Goal: Task Accomplishment & Management: Complete application form

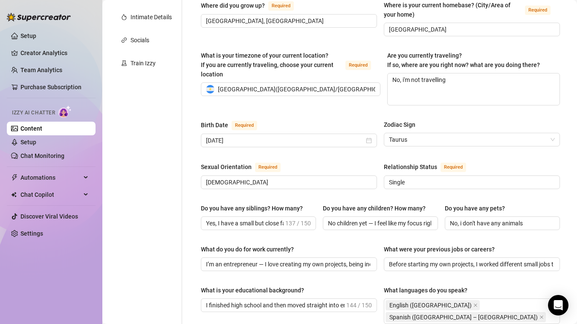
scroll to position [168, 0]
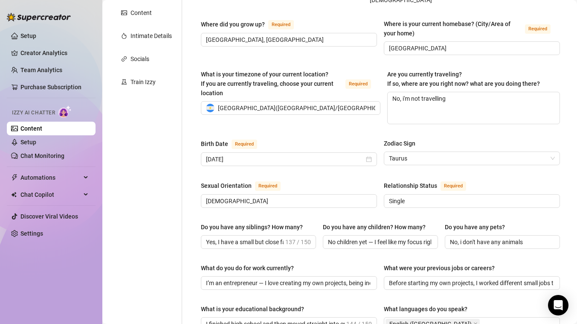
click at [148, 49] on div "Personal Info Chatting Lifestyle Physique Content Intimate Details Socials Trai…" at bounding box center [146, 276] width 71 height 726
click at [148, 40] on div "Intimate Details" at bounding box center [150, 35] width 41 height 9
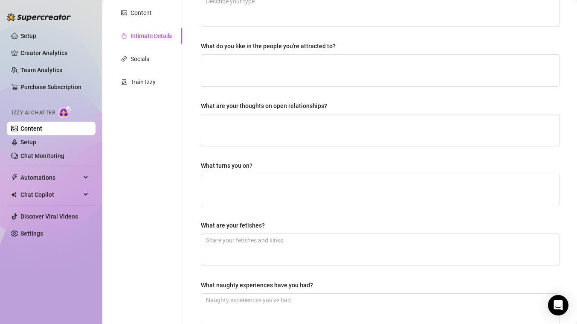
scroll to position [100, 0]
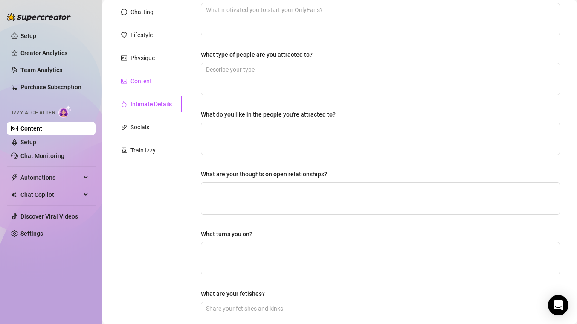
click at [149, 84] on div "Content" at bounding box center [140, 80] width 21 height 9
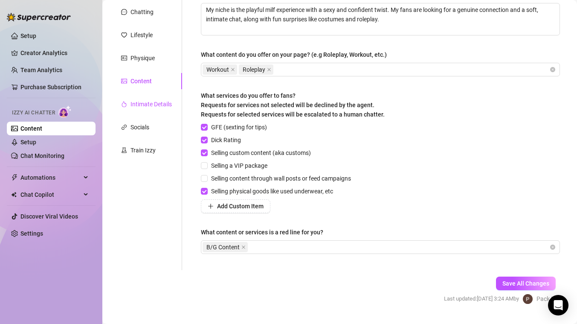
click at [147, 101] on div "Intimate Details" at bounding box center [150, 103] width 41 height 9
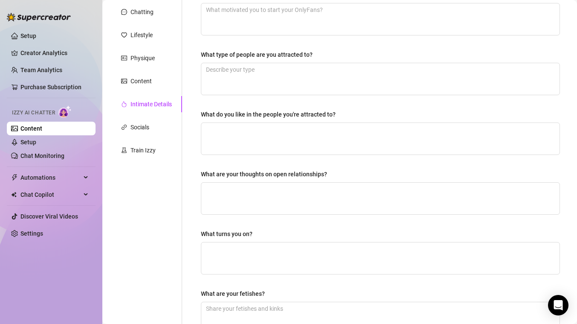
scroll to position [0, 0]
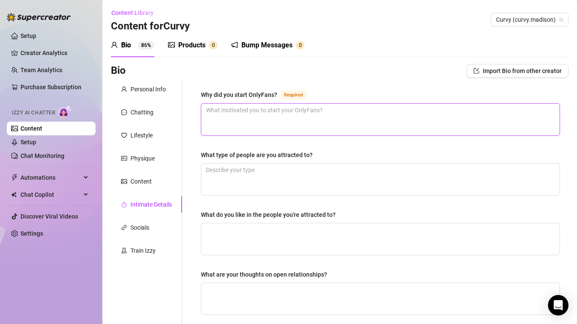
click at [226, 119] on textarea "Why did you start OnlyFans? Required" at bounding box center [380, 120] width 358 height 32
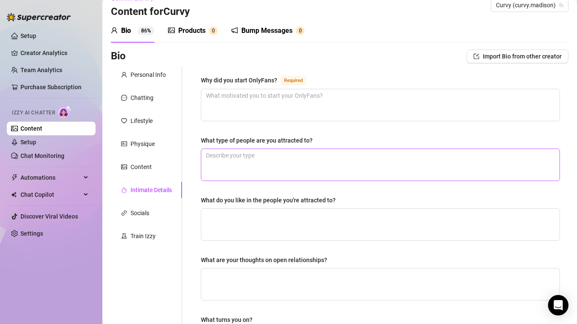
scroll to position [16, 0]
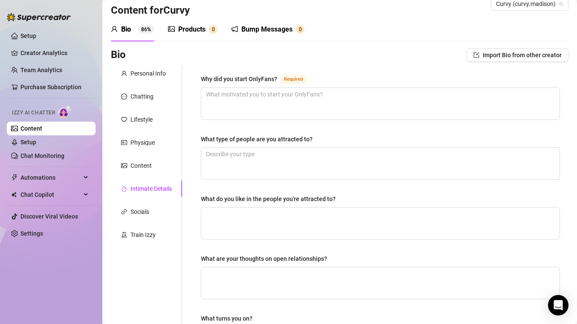
click at [342, 84] on div "Why did you start OnlyFans? Required" at bounding box center [380, 81] width 359 height 14
click at [330, 95] on textarea "Why did you start OnlyFans? Required" at bounding box center [380, 104] width 358 height 32
click at [265, 110] on textarea "Why did you start OnlyFans? Required" at bounding box center [380, 104] width 358 height 32
paste textarea "I started OnlyFans as a way to connect directly with my fans and build my own b…"
type textarea "I started OnlyFans as a way to connect directly with my fans and build my own b…"
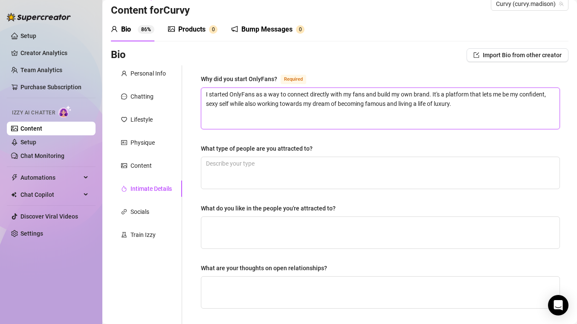
scroll to position [0, 0]
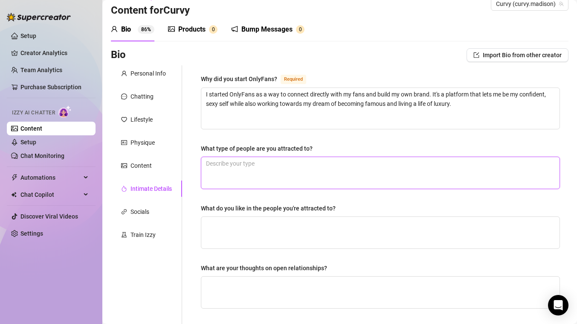
click at [263, 161] on textarea "What type of people are you attracted to?" at bounding box center [380, 173] width 358 height 32
click at [252, 133] on div "Why did you start OnlyFans? Required I started OnlyFans as a way to connect dir…" at bounding box center [380, 284] width 359 height 421
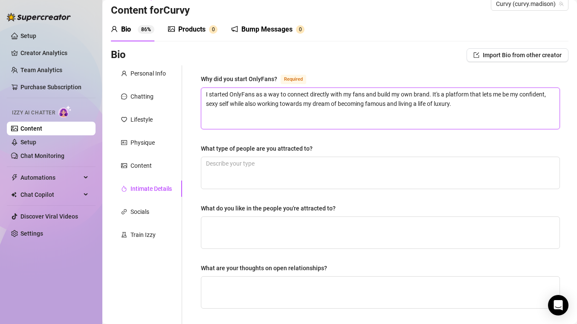
click at [248, 126] on textarea "I started OnlyFans as a way to connect directly with my fans and build my own b…" at bounding box center [380, 108] width 358 height 41
type textarea "I started OnlyFans as a way to connect directly with my fans and build my own b…"
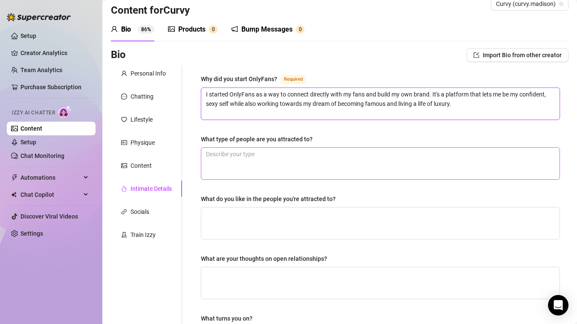
type textarea "I started OnlyFans as a way to connect directly with my fans and build my own b…"
click at [229, 160] on textarea "What type of people are you attracted to?" at bounding box center [380, 163] width 358 height 32
click at [246, 164] on textarea "What type of people are you attracted to?" at bounding box center [380, 163] width 358 height 32
paste textarea "I'm attracted to confident, ambitious, and successful men. Someone who knows wh…"
type textarea "I'm attracted to confident, ambitious, and successful men. Someone who knows wh…"
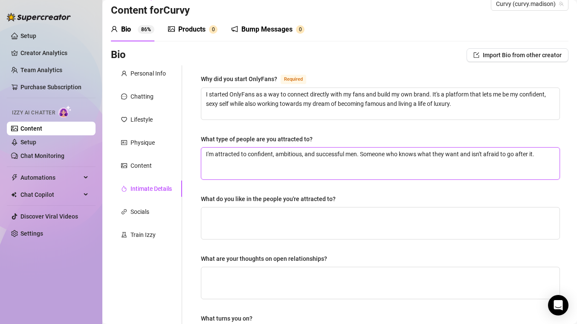
click at [234, 168] on textarea "I'm attracted to confident, ambitious, and successful men. Someone who knows wh…" at bounding box center [380, 163] width 358 height 32
type textarea "I'm attracted to confident, ambitious, and successful men. Someone who knows wh…"
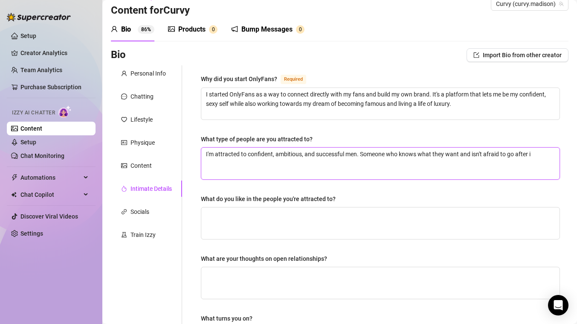
type textarea "I'm attracted to confident, ambitious, and successful men. Someone who knows wh…"
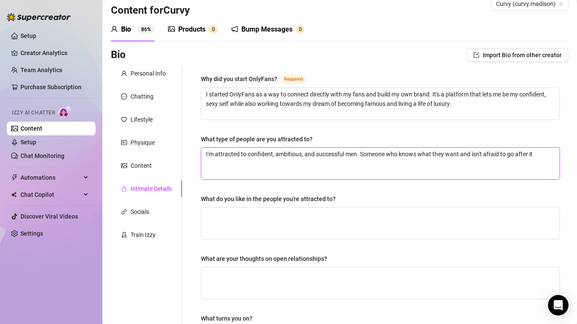
type textarea "I'm attracted to confident, ambitious, and successful men. Someone who knows wh…"
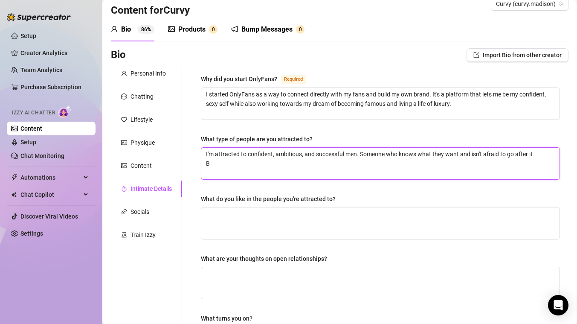
type textarea "I'm attracted to confident, ambitious, and successful men. Someone who knows wh…"
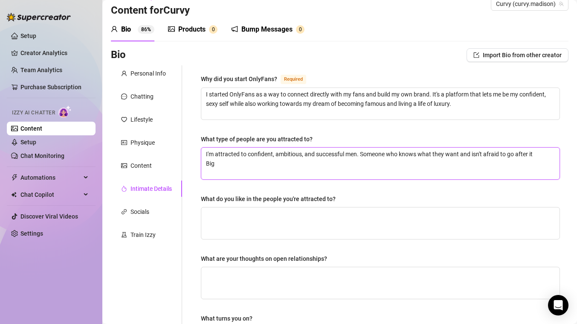
type textarea "I'm attracted to confident, ambitious, and successful men. Someone who knows wh…"
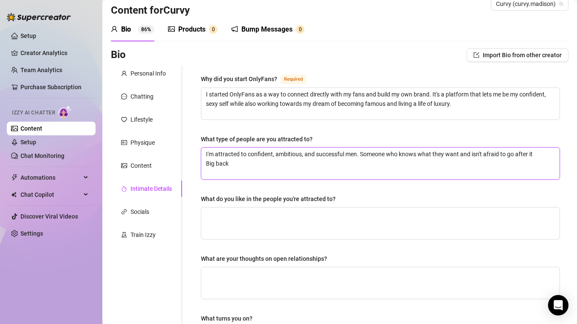
type textarea "I'm attracted to confident, ambitious, and successful men. Someone who knows wh…"
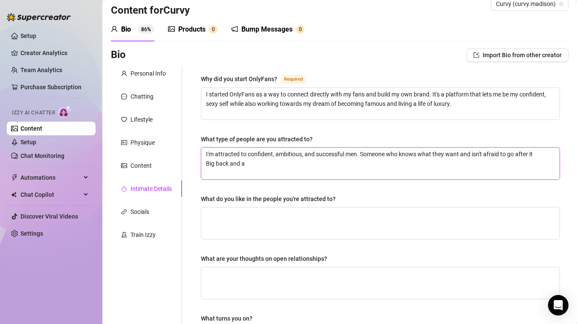
type textarea "I'm attracted to confident, ambitious, and successful men. Someone who knows wh…"
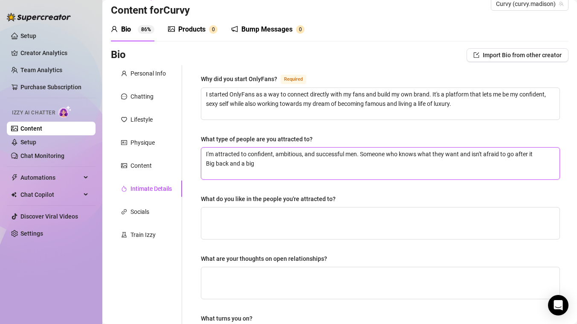
type textarea "I'm attracted to confident, ambitious, and successful men. Someone who knows wh…"
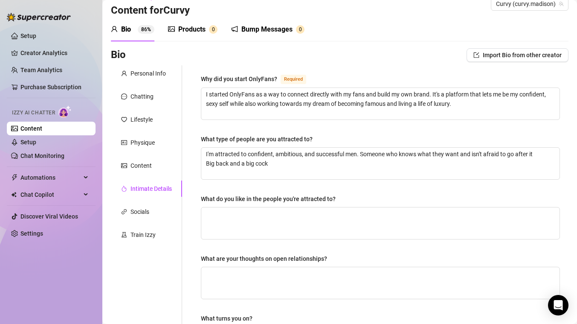
click at [257, 244] on div "Why did you start OnlyFans? Required I started OnlyFans as a way to connect dir…" at bounding box center [380, 280] width 359 height 412
click at [257, 215] on textarea "What do you like in the people you're attracted to?" at bounding box center [380, 223] width 358 height 32
click at [227, 222] on textarea "What do you like in the people you're attracted to?" at bounding box center [380, 223] width 358 height 32
paste textarea "I love a great sense of humor and someone who can make me laugh. Confidence is …"
type textarea "I love a great sense of humor and someone who can make me laugh. Confidence is …"
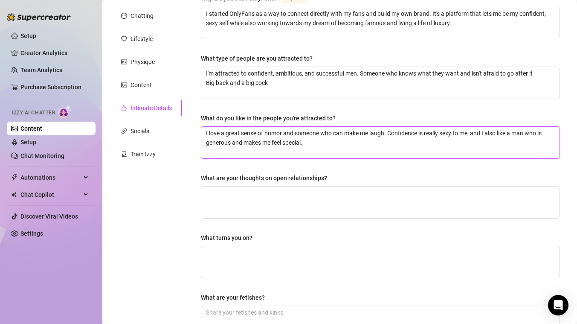
scroll to position [101, 0]
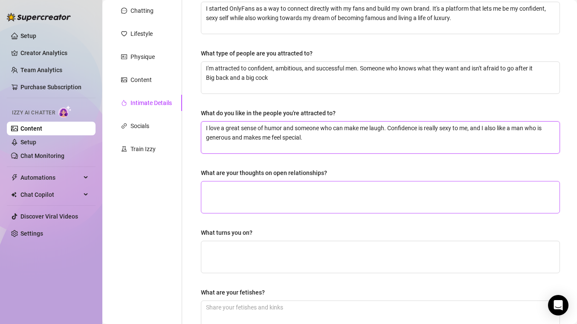
type textarea "I love a great sense of humor and someone who can make me laugh. Confidence is …"
click at [261, 202] on textarea "What are your thoughts on open relationships?" at bounding box center [380, 197] width 358 height 32
click at [232, 202] on textarea "What are your thoughts on open relationships?" at bounding box center [380, 197] width 358 height 32
type textarea "I"
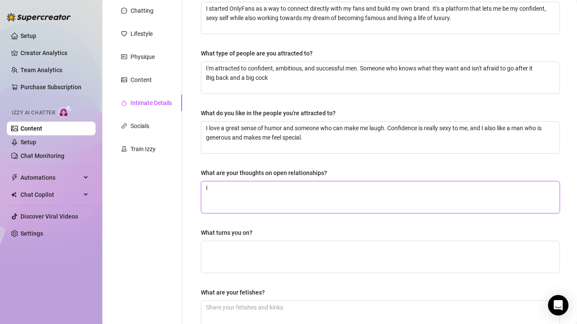
type textarea "I"
click at [218, 205] on textarea "What are your thoughts on open relationships?" at bounding box center [380, 197] width 358 height 32
paste textarea "I'm more of a one-man kind of woman. I believe in a strong, exclusive connectio…"
type textarea "I'm more of a one-man kind of woman. I believe in a strong, exclusive connectio…"
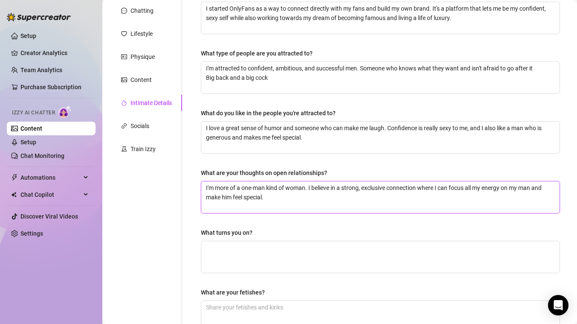
type textarea "I'm more of a one-man kind of woman. I believe in a strong, exclusive connectio…"
click at [289, 228] on div "What turns you on?" at bounding box center [380, 234] width 359 height 13
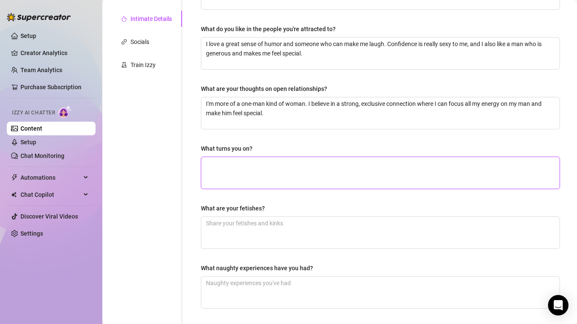
click at [235, 179] on textarea "What turns you on?" at bounding box center [380, 173] width 358 height 32
type textarea "A"
type textarea "A b"
type textarea "A bi"
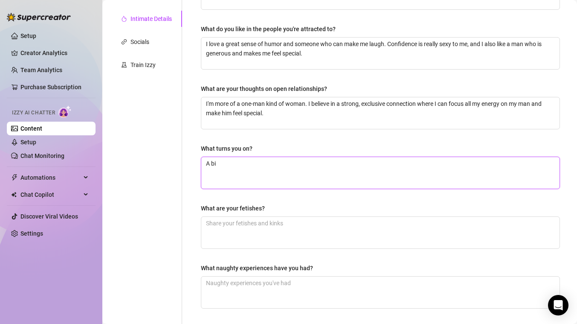
type textarea "A big"
type textarea "A bi"
type textarea "A b"
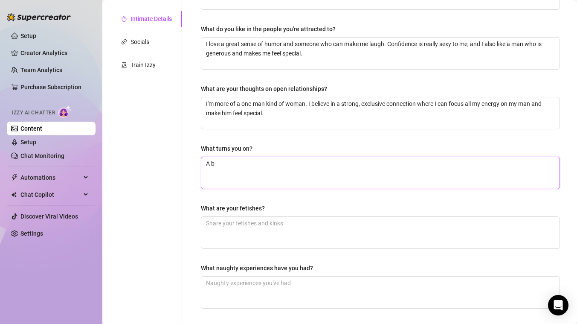
type textarea "A"
type textarea "A g"
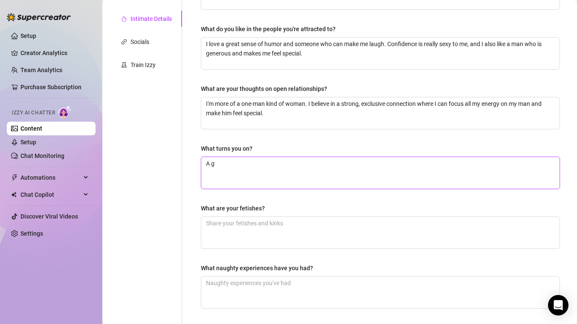
type textarea "A go"
type textarea "A goo"
type textarea "A good"
type textarea "A good p"
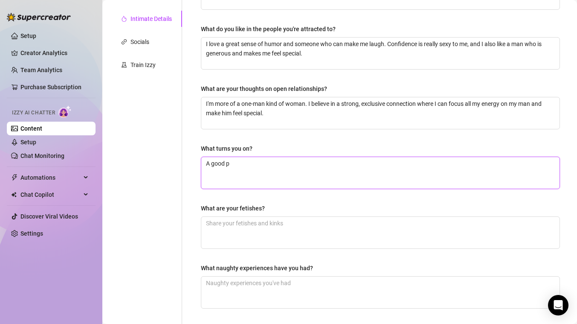
type textarea "A good pe"
type textarea "A good per"
type textarea "A good pers"
type textarea "A good perso"
type textarea "A good person"
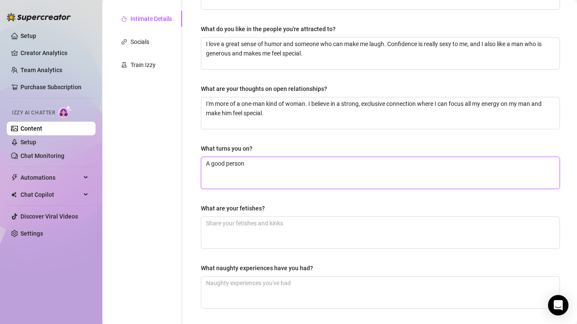
type textarea "A good persona"
type textarea "A good personal"
type textarea "A good personali"
type textarea "A good personalit"
type textarea "A good personality"
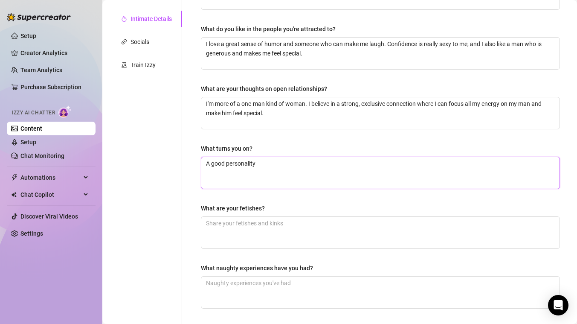
type textarea "A good personality"
type textarea "A good personality ,"
type textarea "A good personality"
type textarea "A good personalitym"
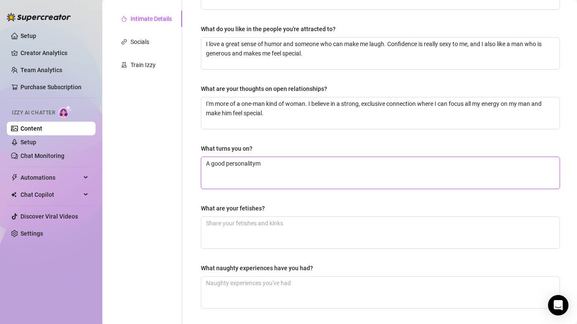
type textarea "A good personalitym"
type textarea "A good personalitym n"
type textarea "A good personalitym ni"
type textarea "A good personalitym n"
type textarea "A good personalitym"
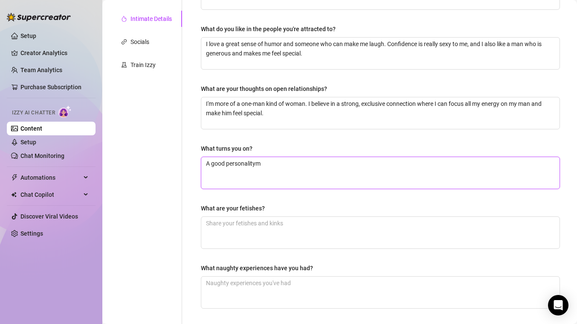
type textarea "A good personalitym"
type textarea "A good personality"
type textarea "A good personalitym"
type textarea "A good personality"
type textarea "A good personality,"
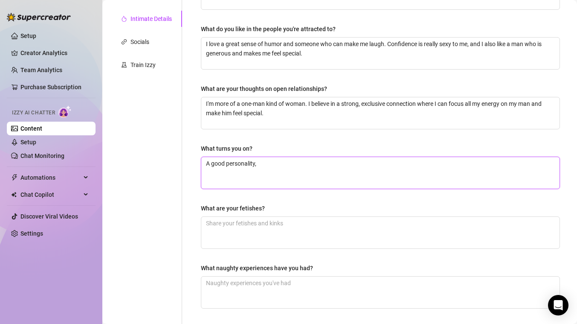
type textarea "A good personality,"
type textarea "A good personality, n"
type textarea "A good personality, ni"
type textarea "A good personality, [PERSON_NAME]"
type textarea "A good personality, [GEOGRAPHIC_DATA]"
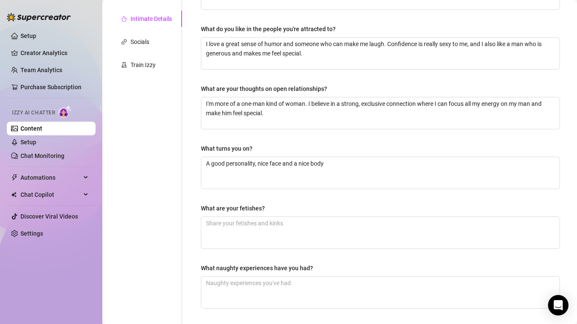
click at [254, 199] on div "Why did you start OnlyFans? Required I started OnlyFans as a way to connect dir…" at bounding box center [380, 110] width 359 height 412
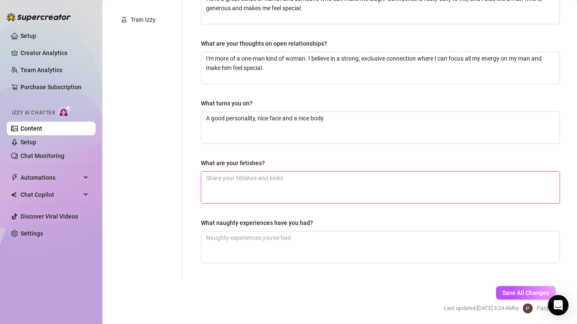
click at [281, 187] on textarea "What are your fetishes?" at bounding box center [380, 187] width 358 height 32
click at [271, 269] on div "Why did you start OnlyFans? Required I started OnlyFans as a way to connect dir…" at bounding box center [380, 65] width 359 height 412
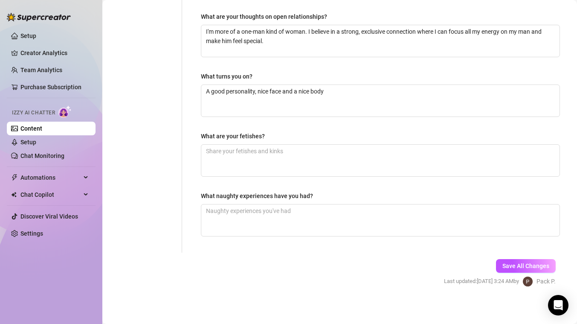
scroll to position [258, 0]
click at [334, 158] on textarea "What are your fetishes?" at bounding box center [380, 160] width 358 height 32
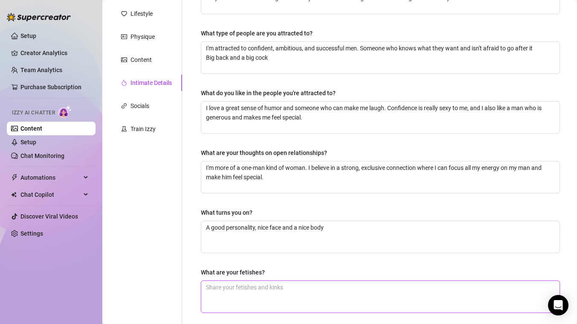
scroll to position [260, 0]
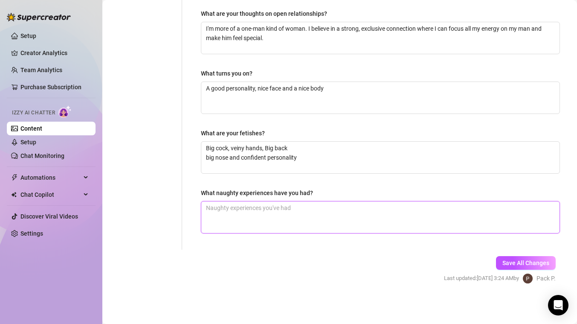
click at [310, 216] on textarea "What naughty experiences have you had?" at bounding box center [380, 217] width 358 height 32
click at [436, 207] on textarea "One time i had sex with 2 other people, never thought i would be able to do som…" at bounding box center [380, 217] width 358 height 32
click at [398, 227] on textarea "One time i had sex with 2 other people, never thought i would be able to do som…" at bounding box center [380, 217] width 358 height 32
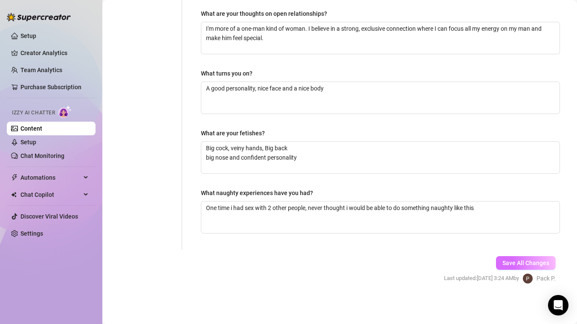
click at [498, 258] on button "Save All Changes" at bounding box center [526, 263] width 60 height 14
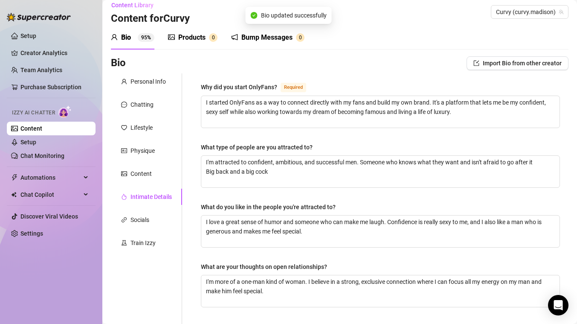
scroll to position [0, 0]
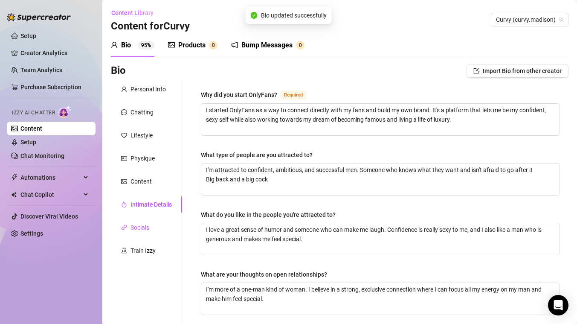
click at [141, 228] on div "Socials" at bounding box center [139, 227] width 19 height 9
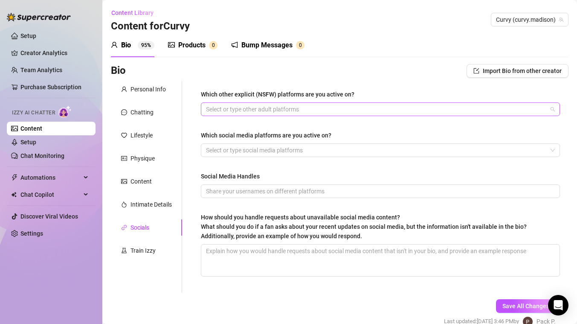
click at [253, 105] on div at bounding box center [375, 109] width 347 height 12
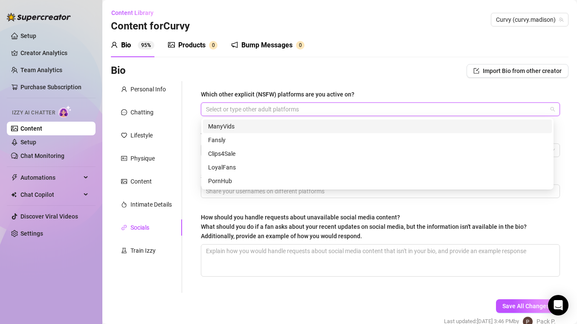
click at [194, 120] on div "Which other explicit (NSFW) platforms are you active on? Select or type other a…" at bounding box center [380, 186] width 376 height 211
click at [223, 114] on div at bounding box center [375, 109] width 347 height 12
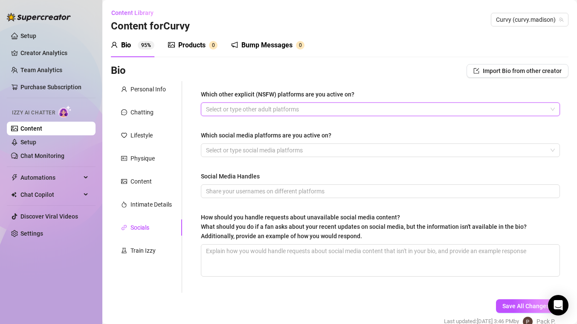
click at [223, 114] on div at bounding box center [375, 109] width 347 height 12
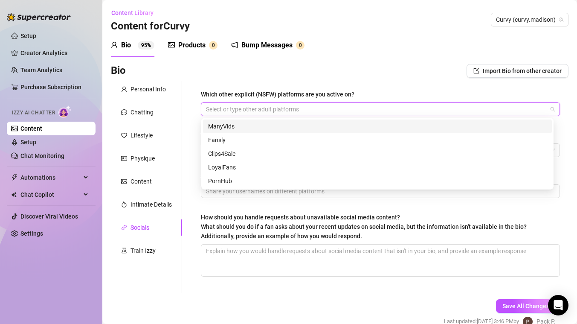
click at [195, 123] on div "Which other explicit (NSFW) platforms are you active on? Select or type other a…" at bounding box center [380, 186] width 376 height 211
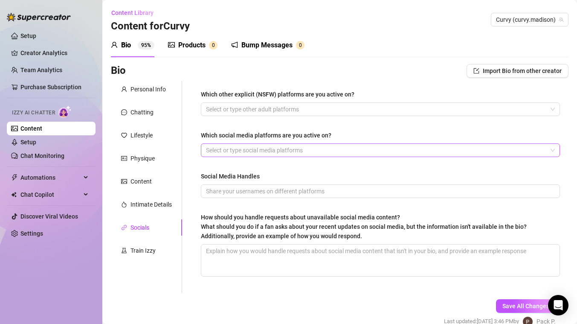
click at [237, 149] on div at bounding box center [375, 150] width 347 height 12
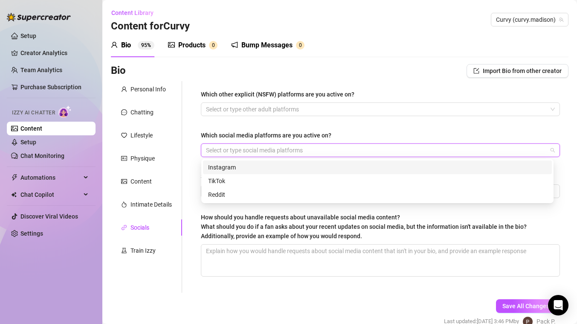
click at [233, 169] on div "Instagram" at bounding box center [377, 166] width 338 height 9
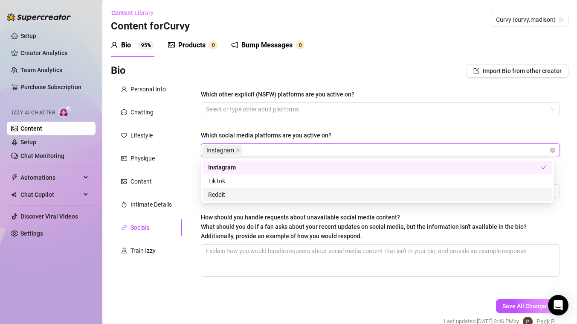
click at [242, 194] on div "Reddit" at bounding box center [377, 194] width 338 height 9
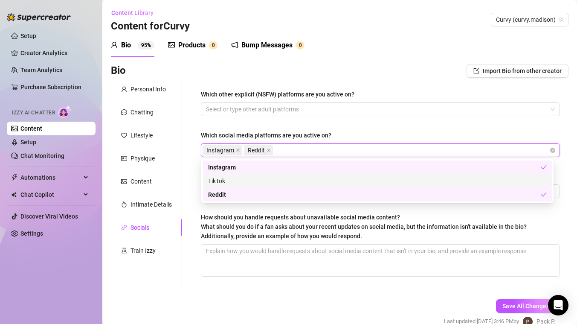
click at [186, 168] on div "Which other explicit (NSFW) platforms are you active on? Select or type other a…" at bounding box center [375, 186] width 386 height 211
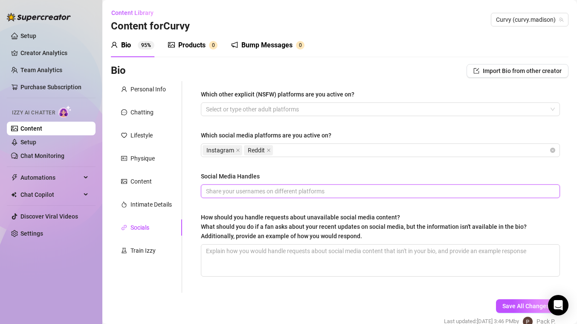
click at [272, 187] on input "Social Media Handles" at bounding box center [379, 190] width 347 height 9
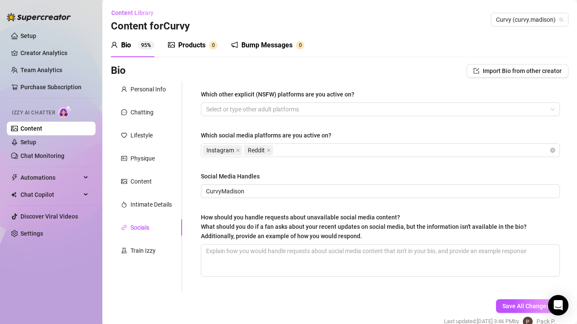
click at [272, 202] on div "Which other explicit (NSFW) platforms are you active on? Select or type other a…" at bounding box center [380, 187] width 359 height 194
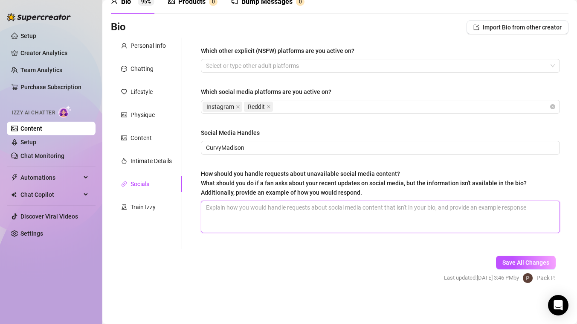
click at [271, 206] on textarea "How should you handle requests about unavailable social media content? What sho…" at bounding box center [380, 217] width 358 height 32
click at [263, 213] on textarea "How should you handle requests about unavailable social media content? What sho…" at bounding box center [380, 217] width 358 height 32
click at [208, 208] on textarea "How should you handle requests about unavailable social media content? What sho…" at bounding box center [380, 217] width 358 height 32
paste textarea "I will handle requests about unavailable social media content by playfully redi…"
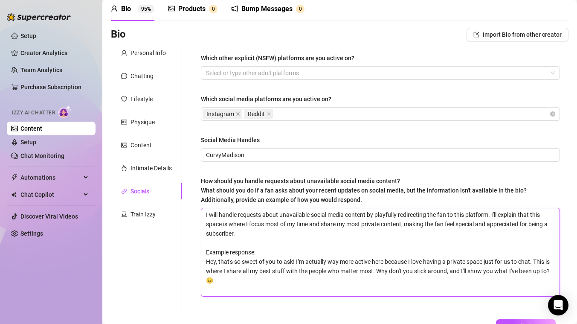
scroll to position [38, 0]
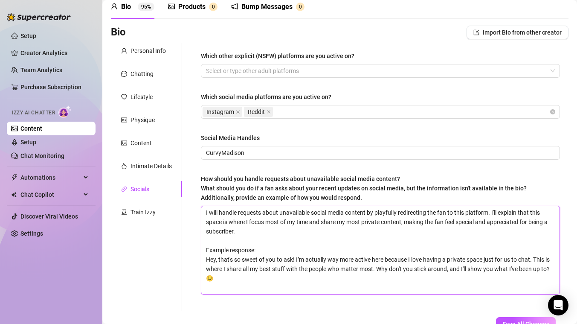
click at [233, 217] on textarea "I will handle requests about unavailable social media content by playfully redi…" at bounding box center [380, 250] width 358 height 88
click at [502, 313] on span "Save All Changes" at bounding box center [525, 314] width 47 height 7
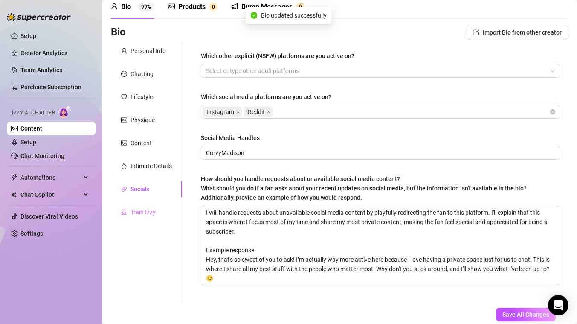
click at [129, 220] on div "Train Izzy" at bounding box center [146, 212] width 71 height 16
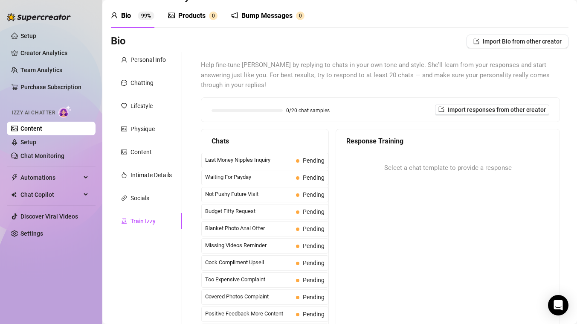
scroll to position [29, 0]
click at [227, 161] on span "Last Money Nipples Inquiry" at bounding box center [248, 160] width 87 height 9
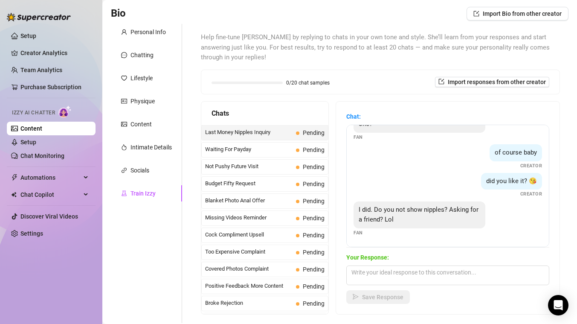
scroll to position [26, 0]
click at [394, 275] on textarea at bounding box center [447, 275] width 203 height 20
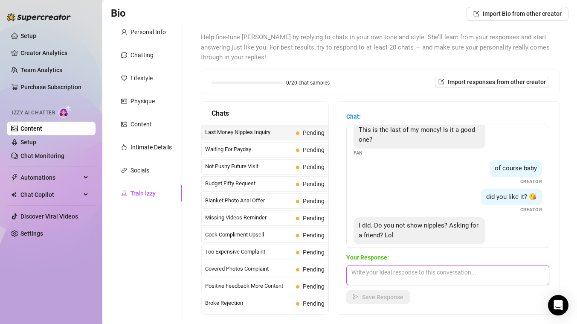
scroll to position [9, 0]
click at [262, 144] on div "Waiting For Payday Pending" at bounding box center [264, 149] width 127 height 15
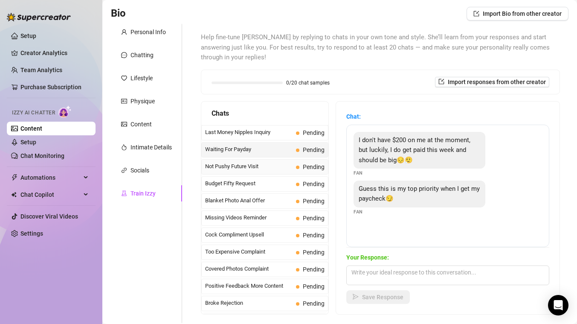
click at [261, 166] on span "Not Pushy Future Visit" at bounding box center [248, 166] width 87 height 9
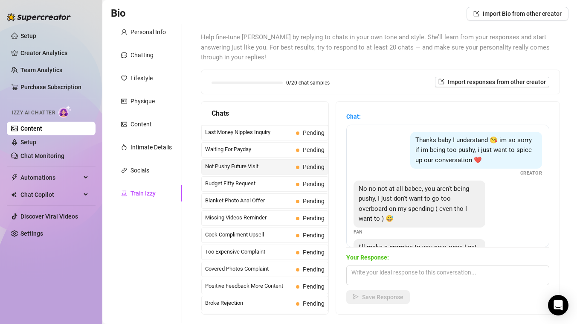
click at [260, 173] on div "Not Pushy Future Visit Pending" at bounding box center [264, 166] width 127 height 15
click at [260, 181] on span "Budget Fifty Request" at bounding box center [248, 183] width 87 height 9
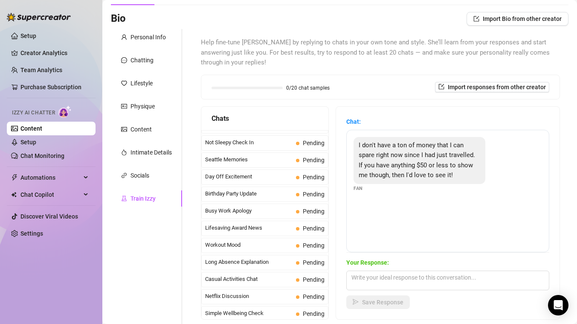
scroll to position [765, 0]
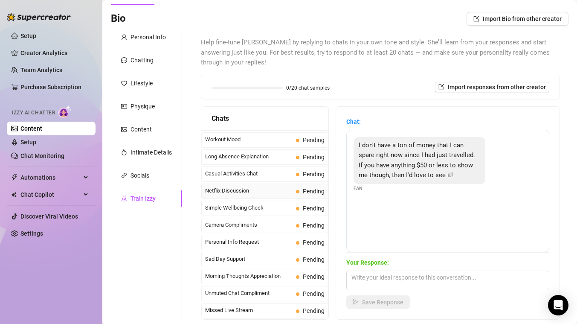
click at [243, 197] on div "Netflix Discussion Pending" at bounding box center [264, 190] width 127 height 15
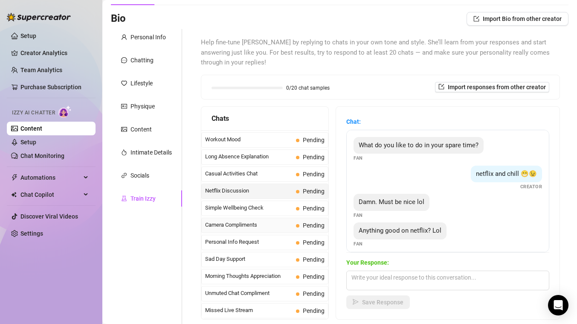
click at [243, 219] on div "Camera Compliments Pending" at bounding box center [264, 224] width 127 height 15
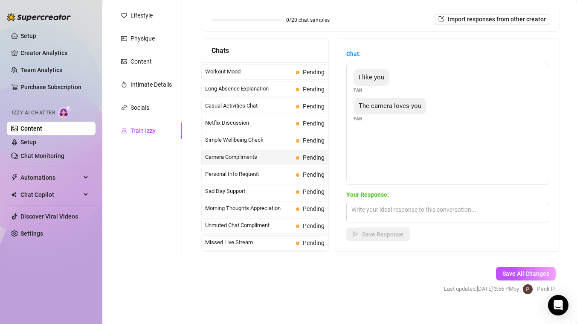
scroll to position [130, 0]
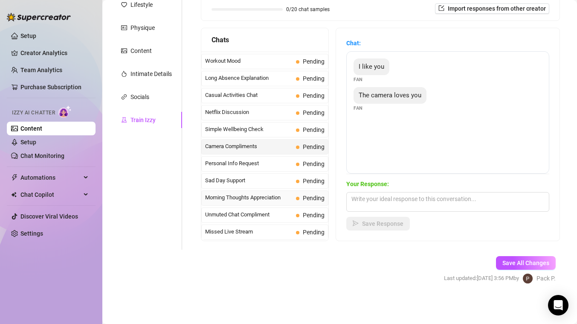
click at [284, 201] on span "Morning Thoughts Appreciation" at bounding box center [248, 197] width 87 height 9
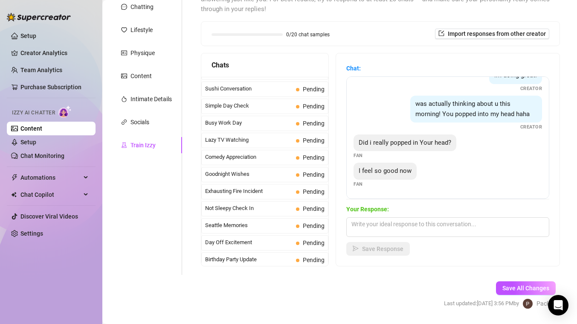
scroll to position [480, 0]
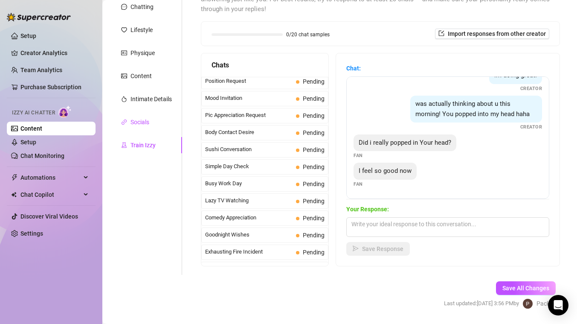
click at [141, 117] on div "Socials" at bounding box center [139, 121] width 19 height 9
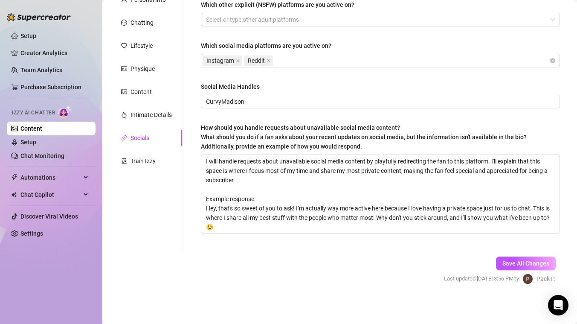
click at [139, 138] on div "Socials" at bounding box center [139, 137] width 19 height 9
click at [140, 164] on div "Train Izzy" at bounding box center [142, 159] width 25 height 9
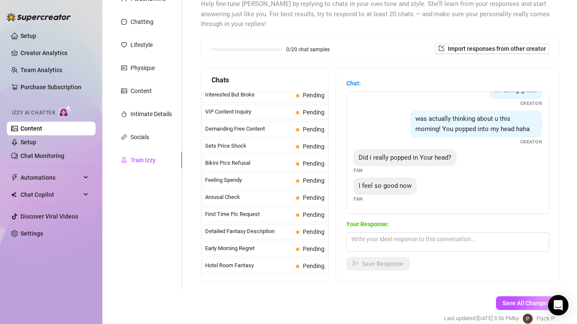
scroll to position [0, 0]
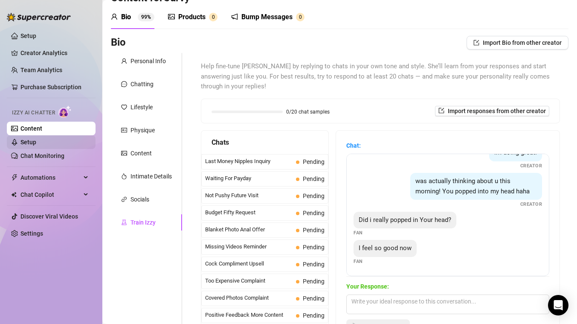
click at [36, 139] on link "Setup" at bounding box center [28, 142] width 16 height 7
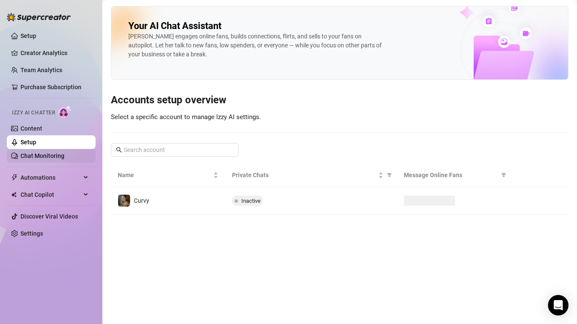
click at [52, 152] on link "Chat Monitoring" at bounding box center [42, 155] width 44 height 7
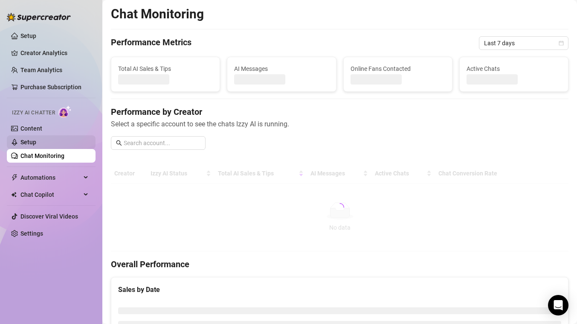
click at [36, 145] on link "Setup" at bounding box center [28, 142] width 16 height 7
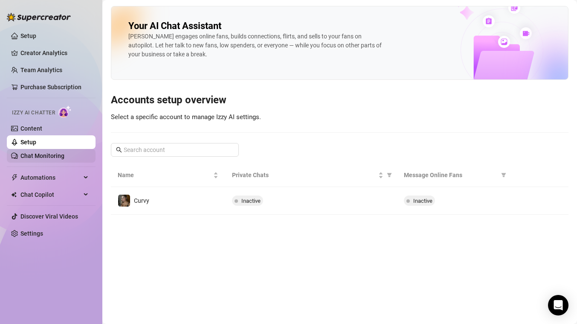
click at [64, 159] on link "Chat Monitoring" at bounding box center [42, 155] width 44 height 7
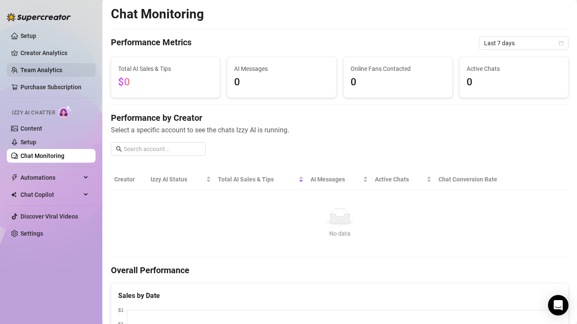
click at [53, 69] on link "Team Analytics" at bounding box center [41, 69] width 42 height 7
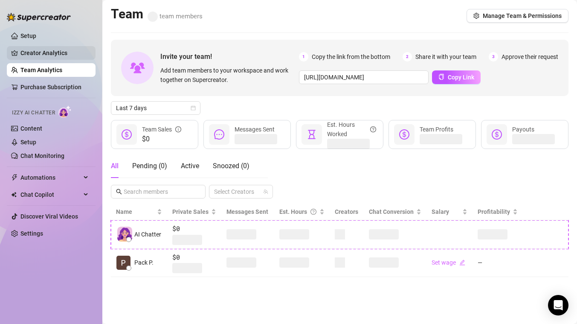
click at [46, 49] on link "Creator Analytics" at bounding box center [54, 53] width 68 height 14
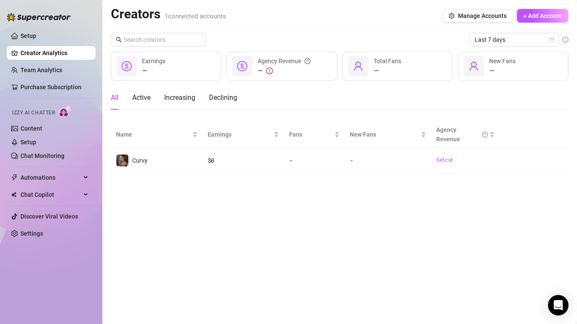
click at [41, 43] on ul "Setup Creator Analytics Team Analytics Purchase Subscription Izzy AI Chatter Co…" at bounding box center [51, 135] width 89 height 218
click at [36, 39] on link "Setup" at bounding box center [28, 35] width 16 height 7
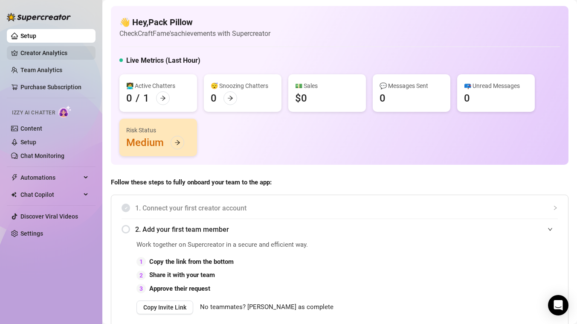
click at [29, 55] on link "Creator Analytics" at bounding box center [54, 53] width 68 height 14
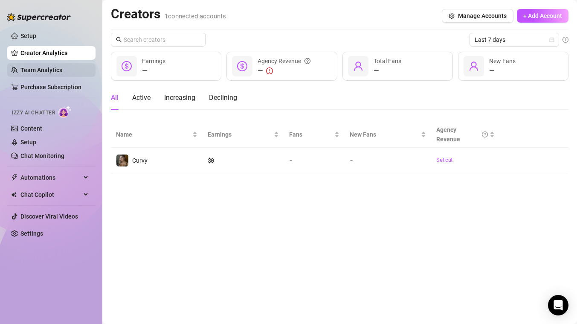
click at [27, 70] on link "Team Analytics" at bounding box center [41, 69] width 42 height 7
